Goal: Find specific page/section: Find specific page/section

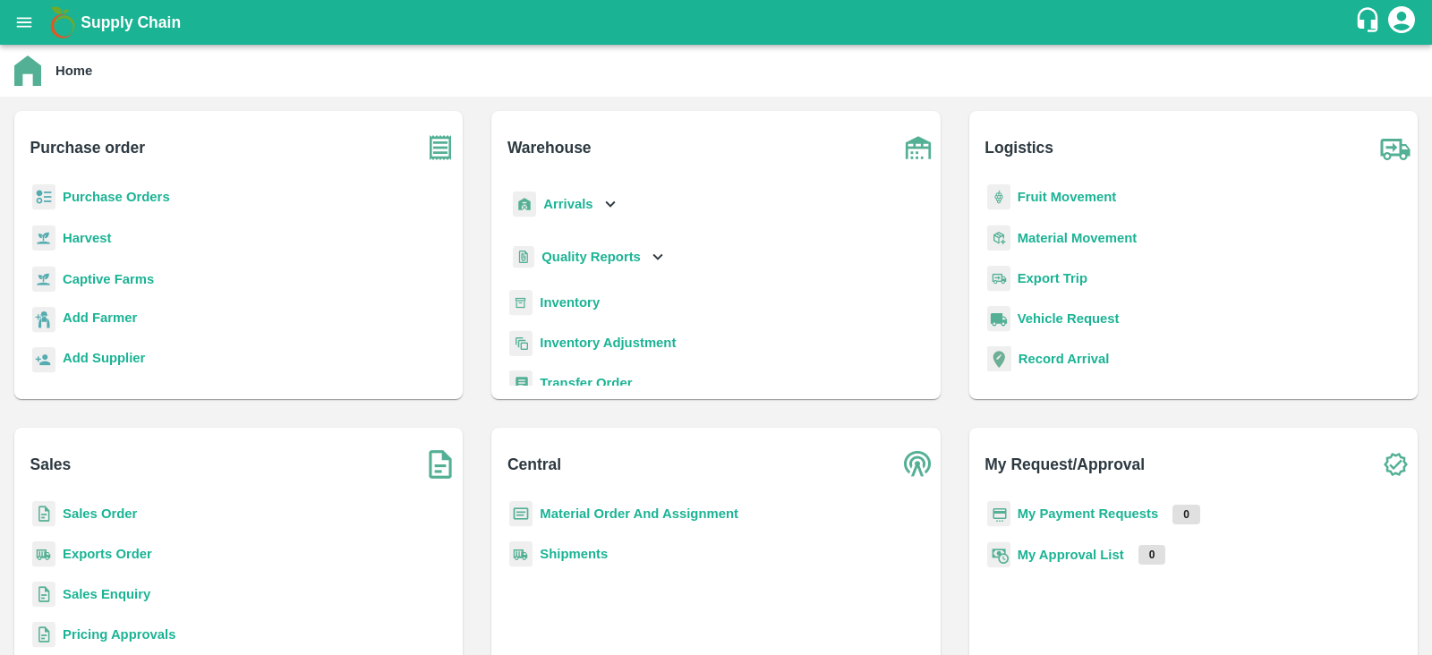
click at [112, 277] on b "Captive Farms" at bounding box center [108, 279] width 91 height 14
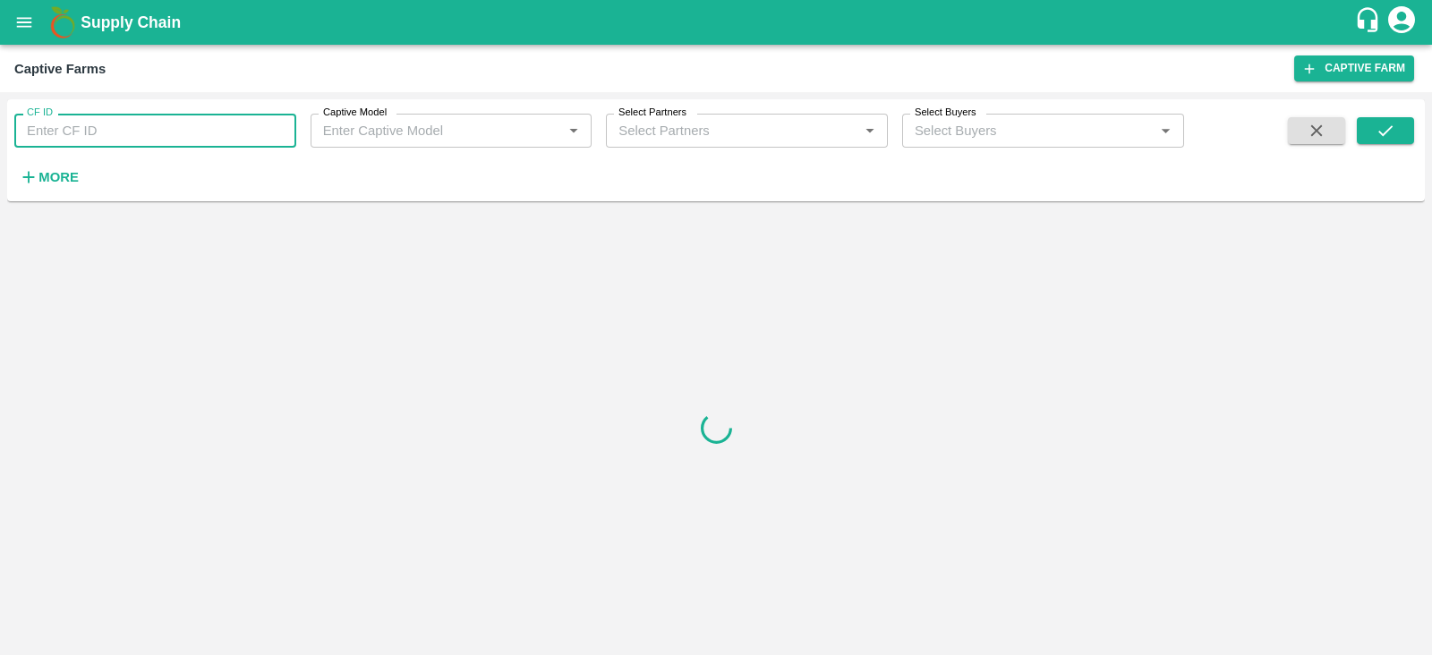
click at [227, 127] on input "CF ID" at bounding box center [155, 131] width 282 height 34
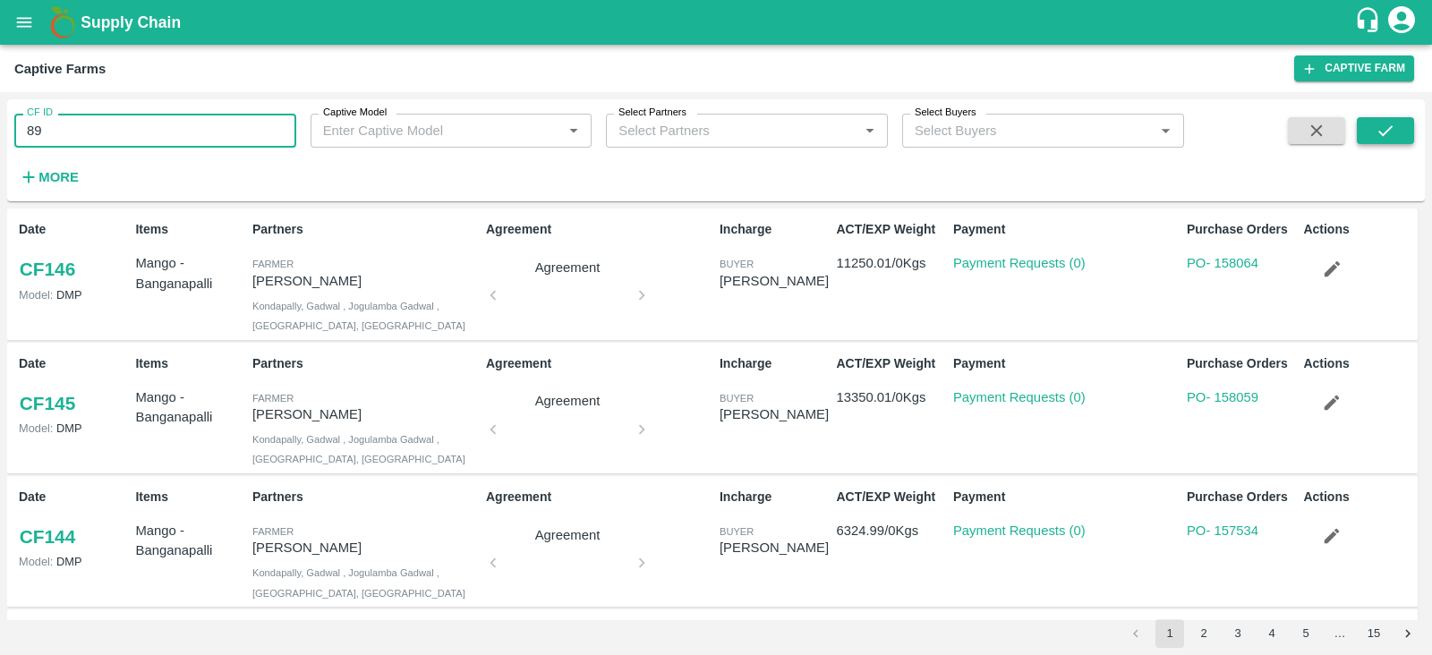
type input "89"
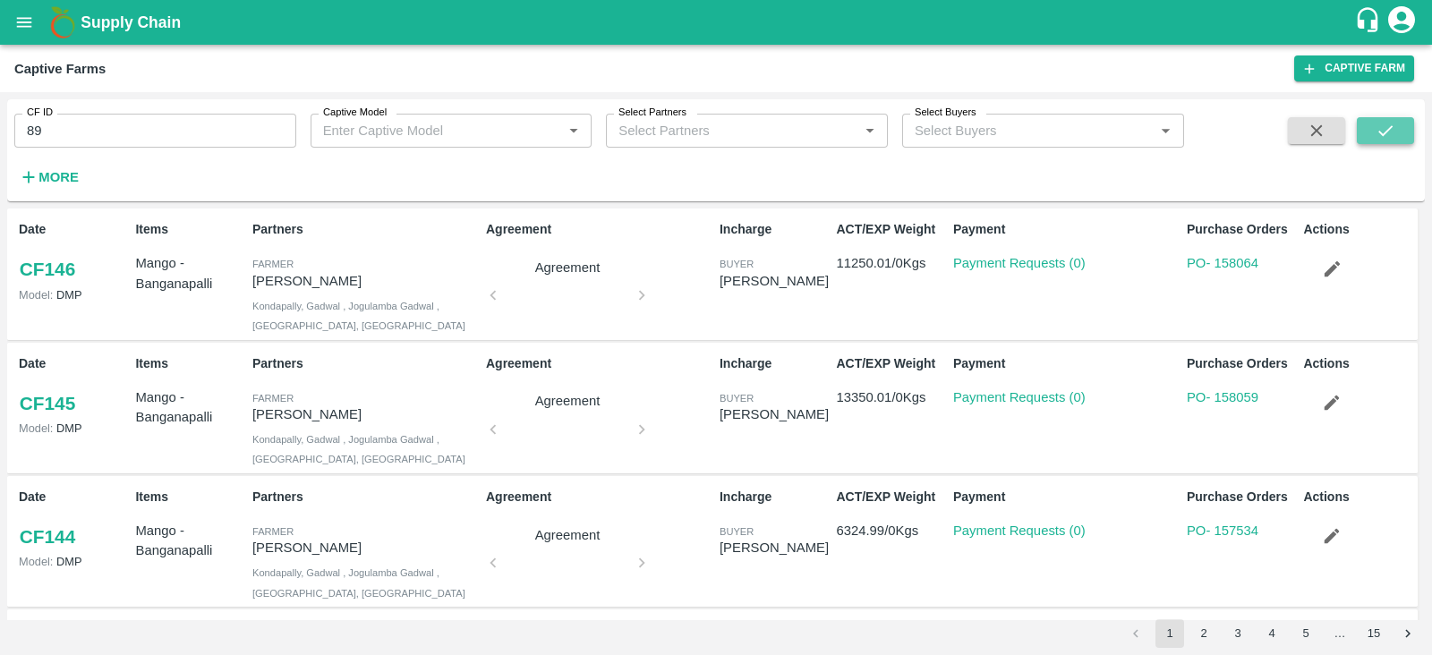
click at [1389, 124] on icon "submit" at bounding box center [1386, 131] width 20 height 20
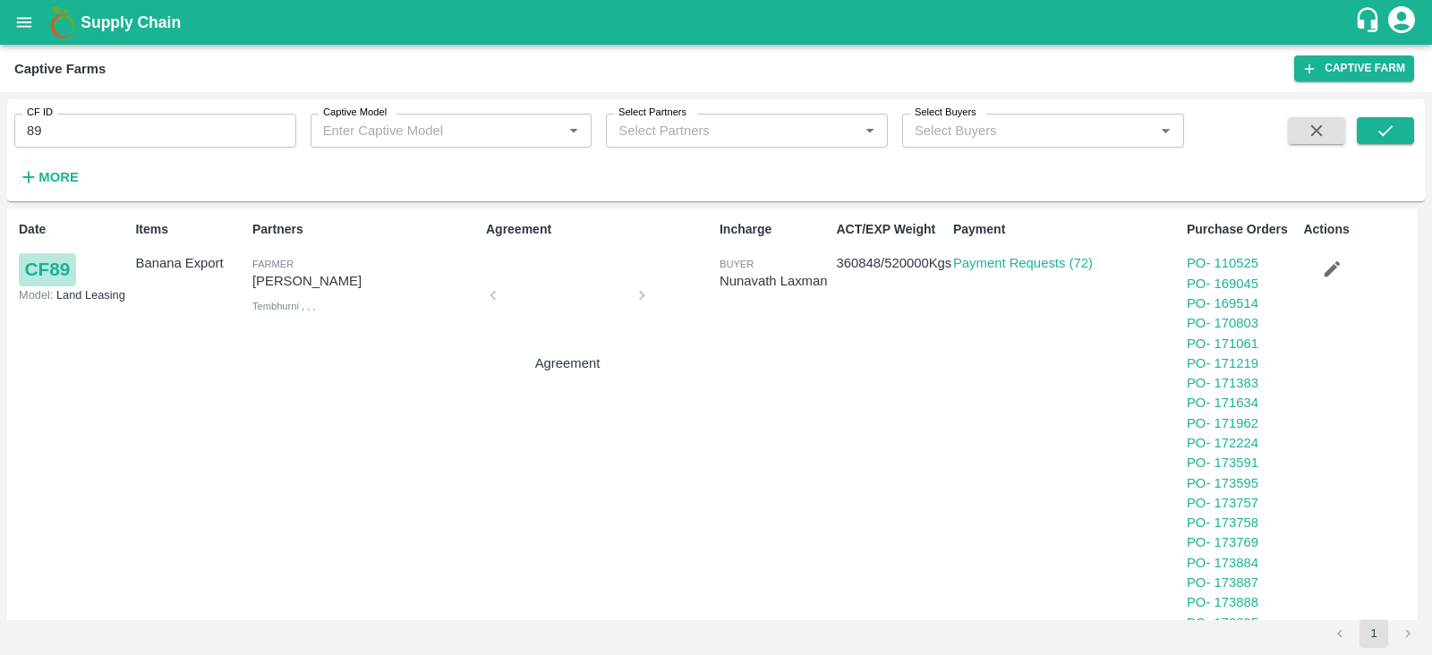
click at [67, 268] on link "CF 89" at bounding box center [47, 269] width 57 height 32
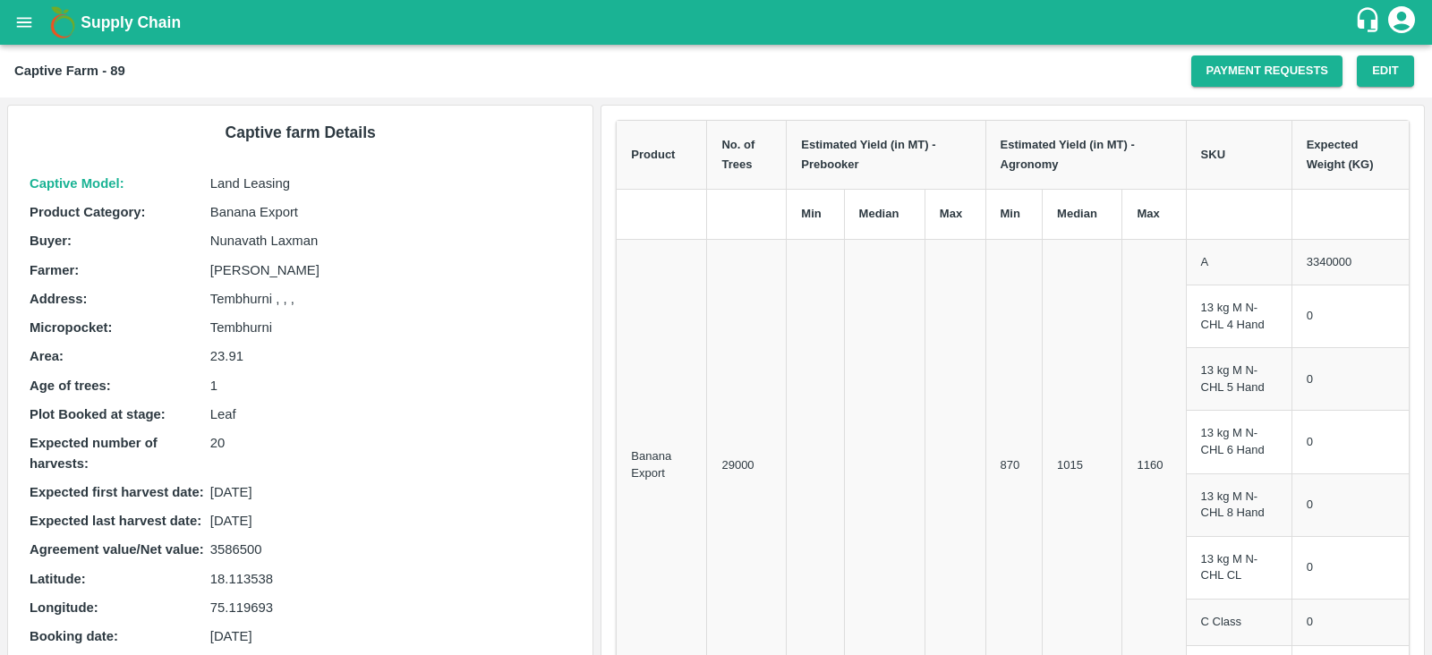
click at [240, 548] on p "3586500" at bounding box center [391, 550] width 362 height 20
copy p "3586500"
